Goal: Task Accomplishment & Management: Use online tool/utility

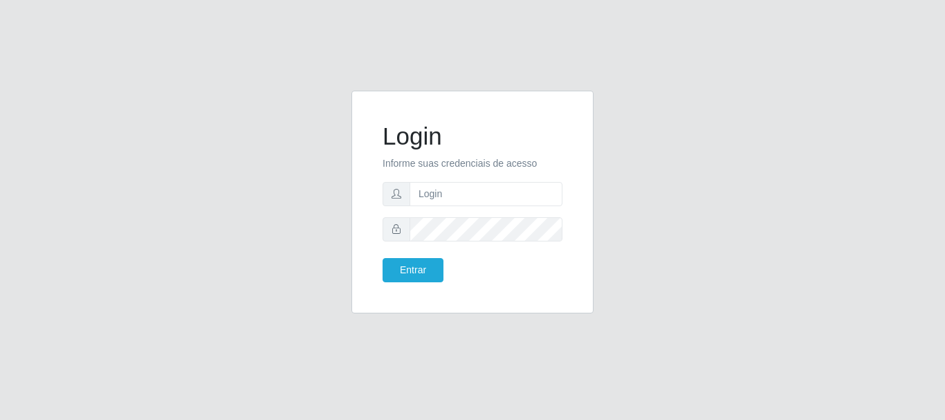
type input "[EMAIL_ADDRESS][DOMAIN_NAME]"
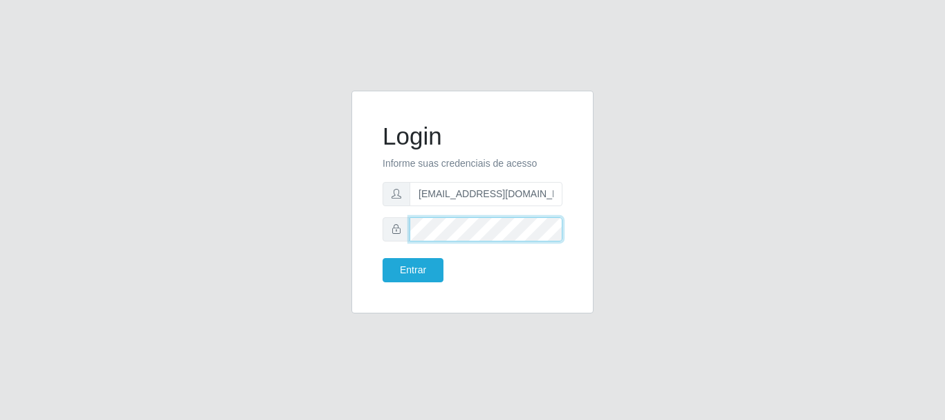
click at [383, 258] on button "Entrar" at bounding box center [413, 270] width 61 height 24
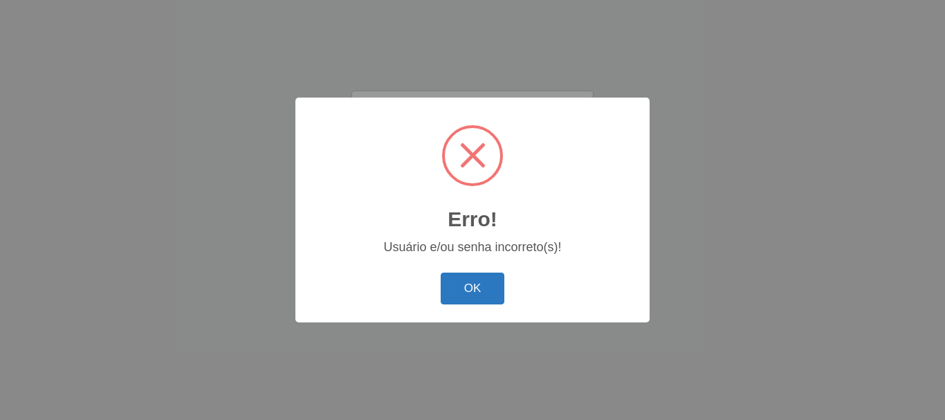
click at [461, 281] on button "OK" at bounding box center [473, 289] width 64 height 33
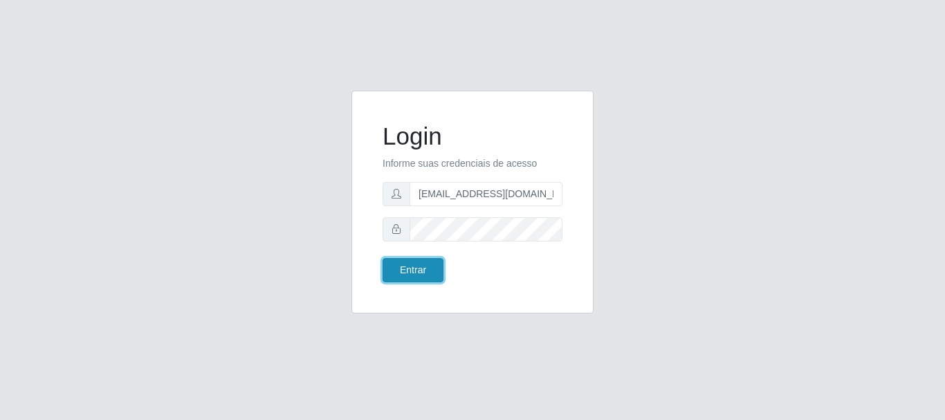
click at [405, 268] on button "Entrar" at bounding box center [413, 270] width 61 height 24
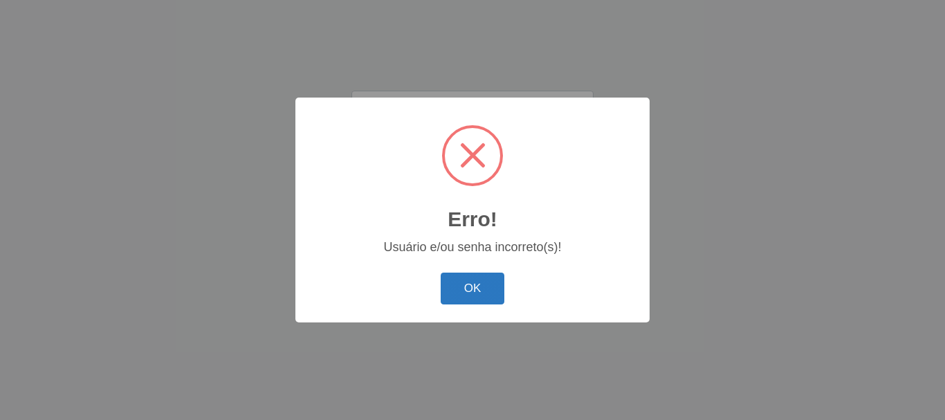
click at [477, 281] on button "OK" at bounding box center [473, 289] width 64 height 33
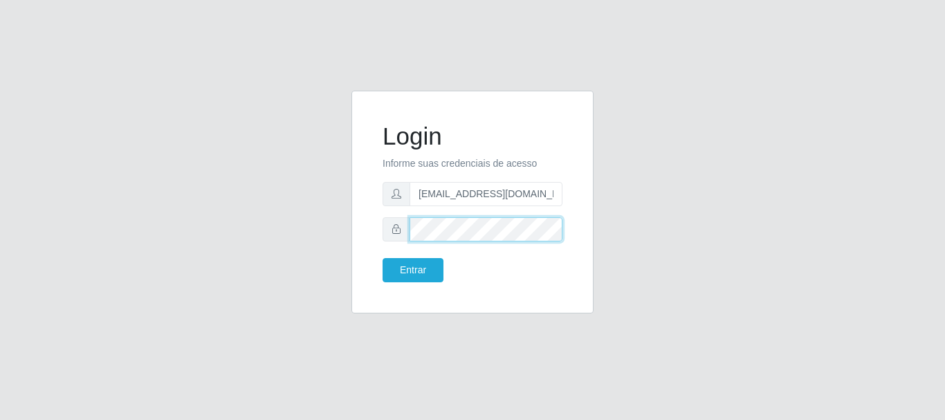
click at [383, 258] on button "Entrar" at bounding box center [413, 270] width 61 height 24
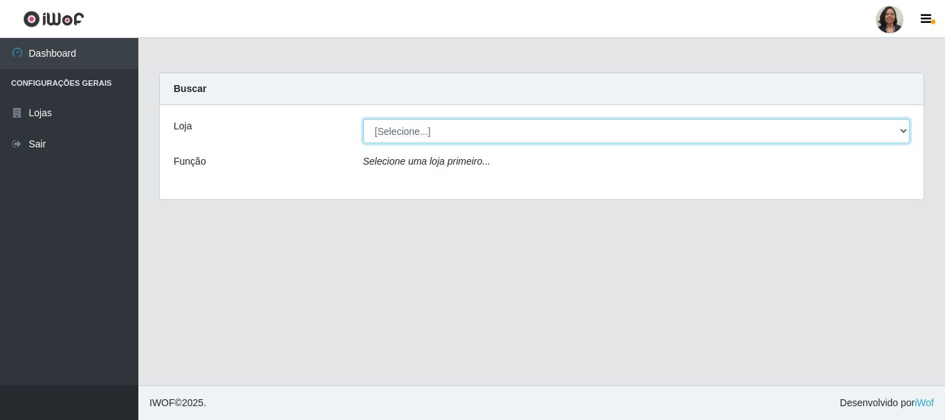
click at [903, 131] on select "[Selecione...] SuperFácil Atacado - Rodoviária" at bounding box center [636, 131] width 547 height 24
select select "400"
click at [363, 119] on select "[Selecione...] SuperFácil Atacado - Rodoviária" at bounding box center [636, 131] width 547 height 24
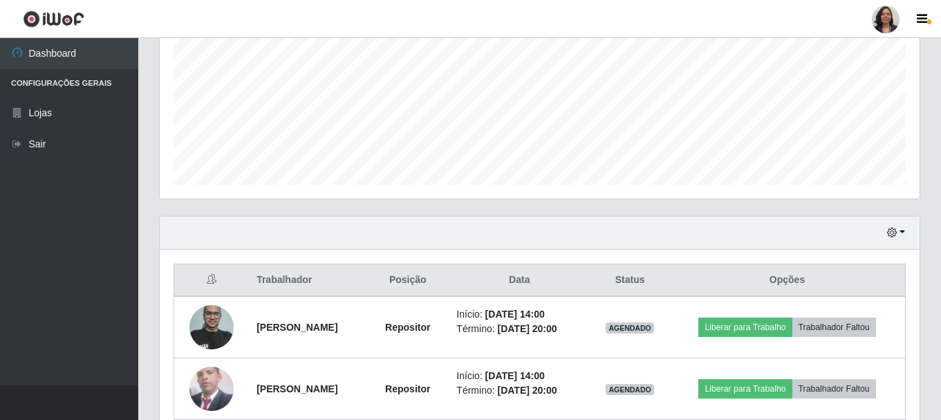
scroll to position [346, 0]
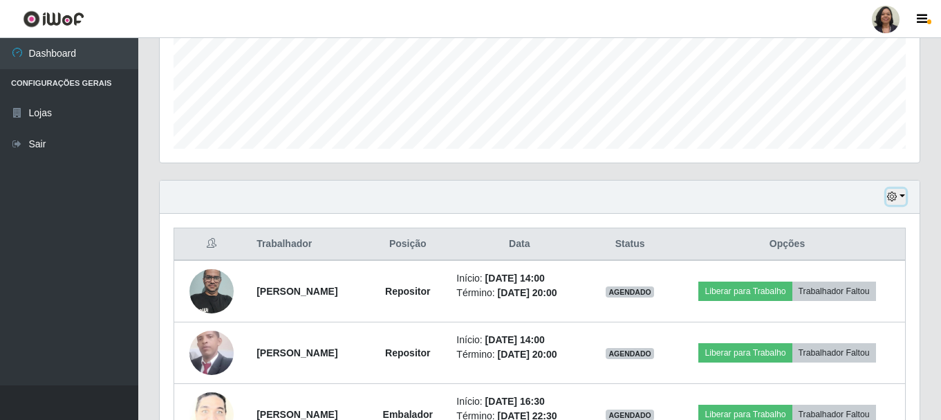
click at [895, 196] on icon "button" at bounding box center [892, 197] width 10 height 10
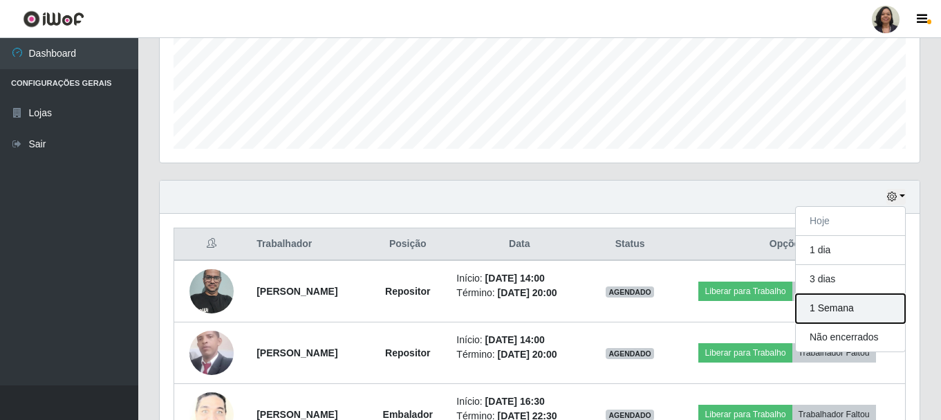
click at [832, 308] on button "1 Semana" at bounding box center [850, 308] width 109 height 29
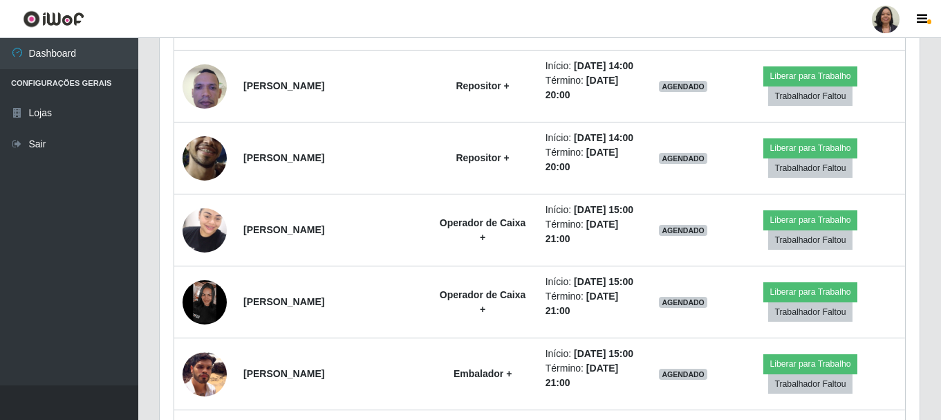
scroll to position [3251, 0]
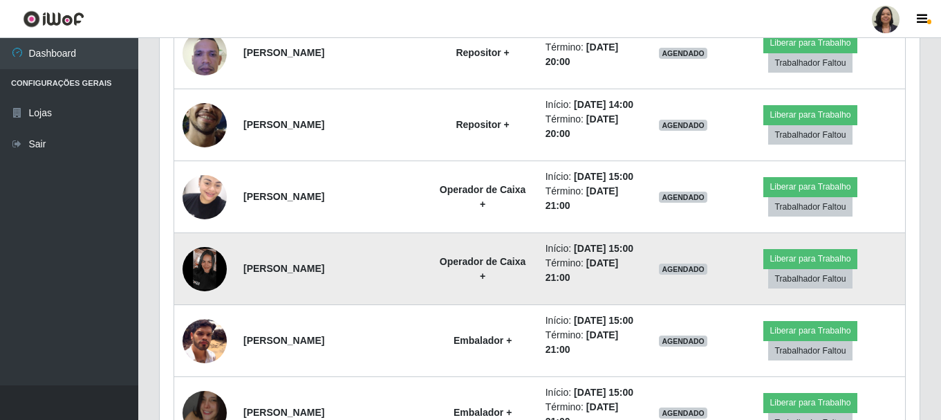
click at [203, 269] on img at bounding box center [205, 269] width 44 height 44
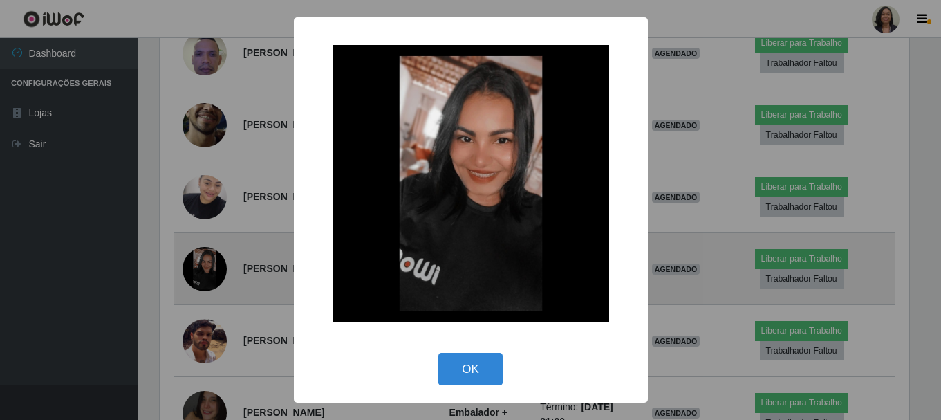
scroll to position [287, 753]
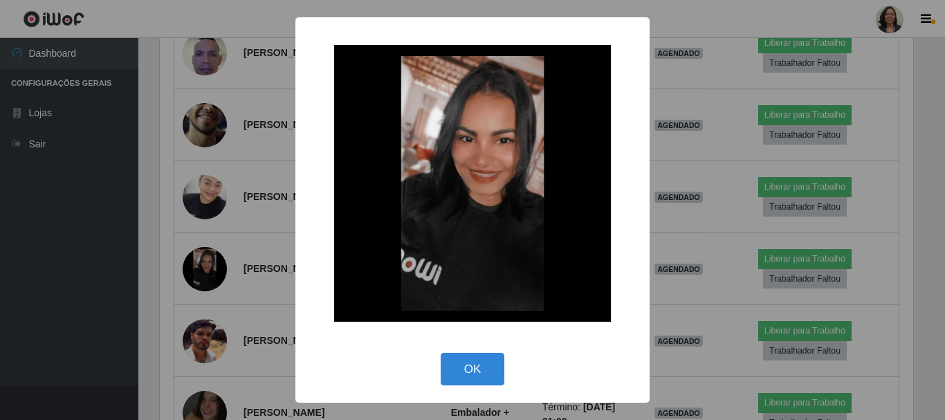
click at [284, 270] on div "× OK Cancel" at bounding box center [472, 210] width 945 height 420
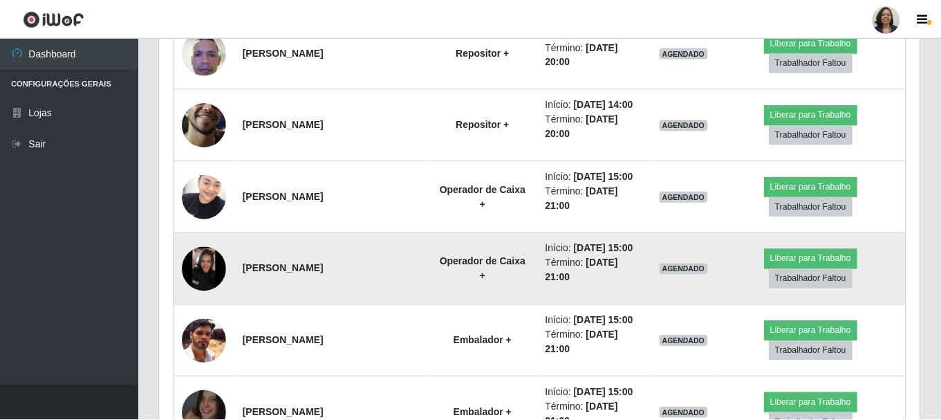
scroll to position [287, 760]
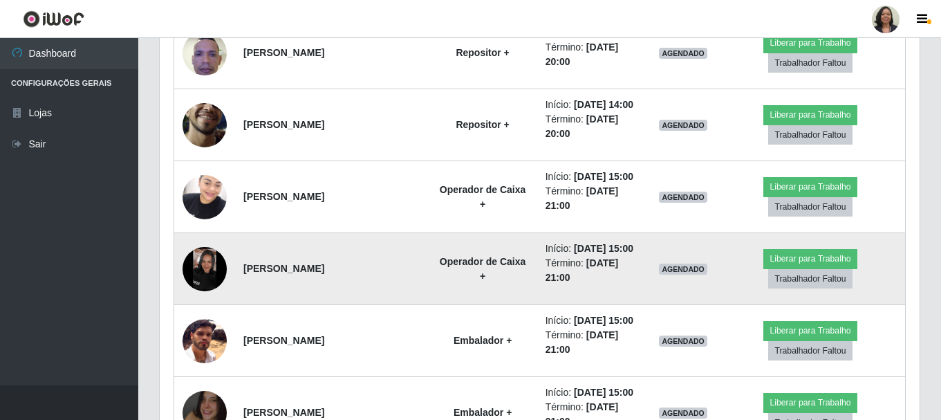
click at [219, 269] on img at bounding box center [205, 269] width 44 height 44
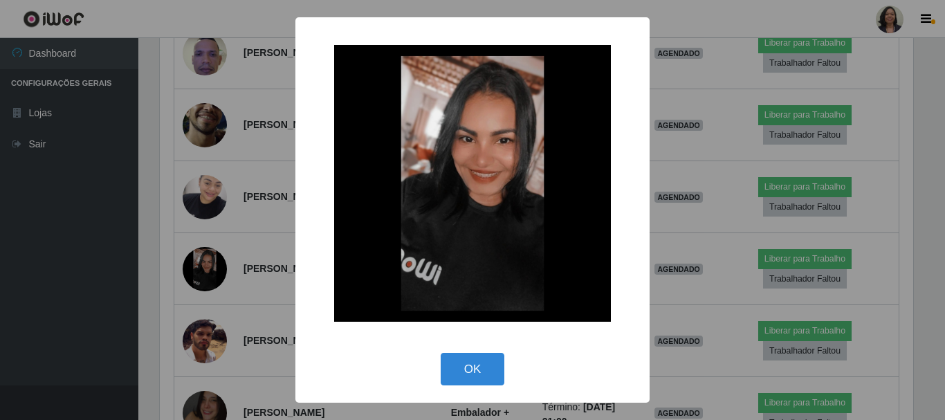
click at [438, 372] on div "OK Cancel" at bounding box center [472, 368] width 326 height 39
drag, startPoint x: 467, startPoint y: 362, endPoint x: 470, endPoint y: 350, distance: 12.9
click at [468, 362] on button "OK" at bounding box center [473, 369] width 64 height 33
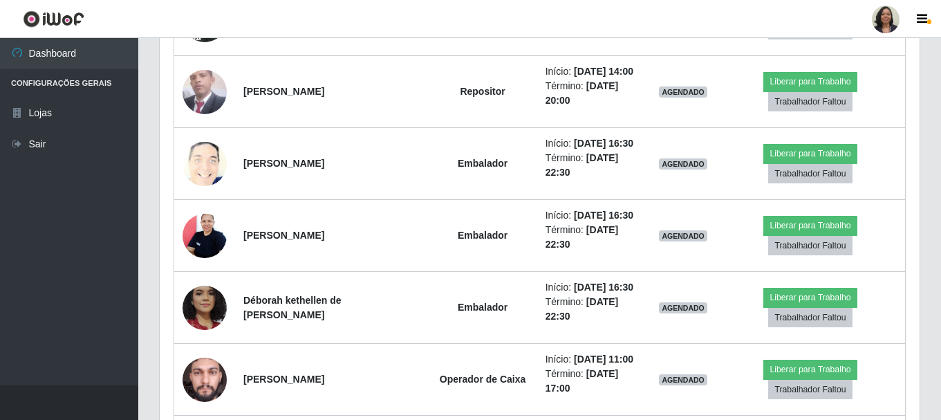
scroll to position [553, 0]
